Goal: Task Accomplishment & Management: Manage account settings

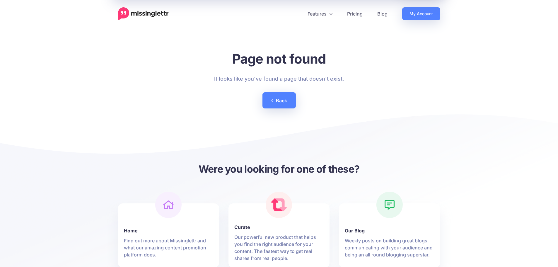
click at [135, 12] on img at bounding box center [143, 13] width 51 height 13
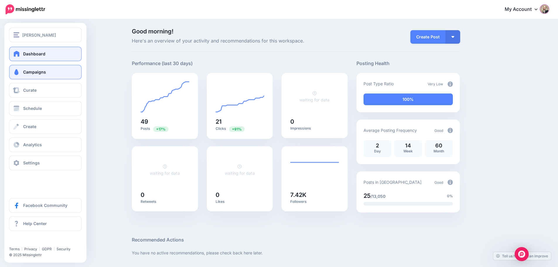
click at [34, 74] on span "Campaigns" at bounding box center [34, 71] width 23 height 5
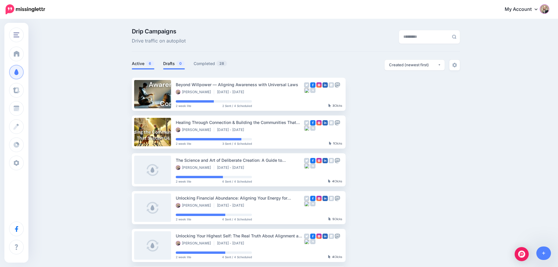
click at [171, 65] on link "Drafts 0" at bounding box center [174, 63] width 22 height 7
